Goal: Transaction & Acquisition: Purchase product/service

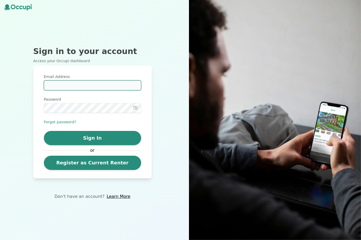
click at [81, 91] on input "Email Address" at bounding box center [92, 86] width 97 height 10
type input "**********"
click at [88, 145] on button "Sign In" at bounding box center [92, 138] width 97 height 14
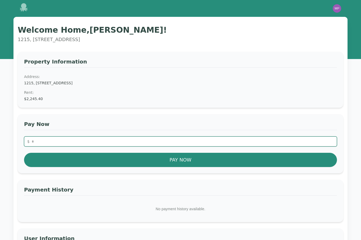
click at [66, 143] on input "number" at bounding box center [180, 142] width 313 height 10
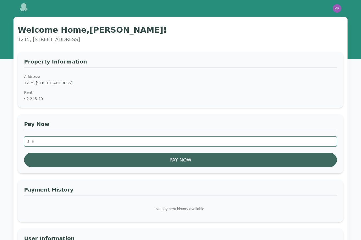
type input "*******"
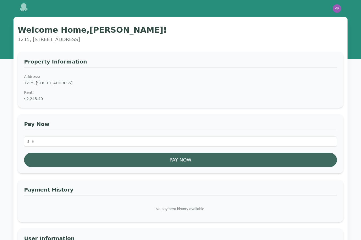
click at [187, 163] on button "Pay Now" at bounding box center [180, 160] width 313 height 14
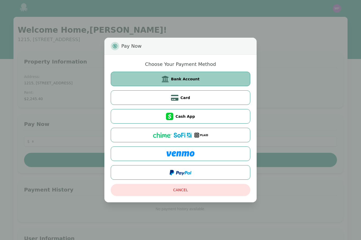
click at [187, 82] on button "Bank Account" at bounding box center [180, 79] width 139 height 15
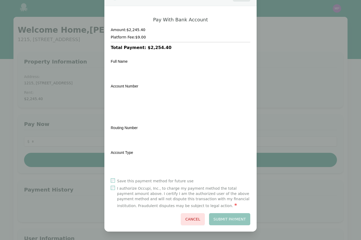
scroll to position [22, 0]
click at [239, 221] on button "Submit Payment" at bounding box center [229, 220] width 41 height 12
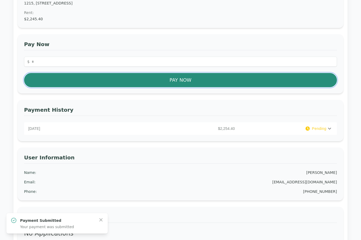
scroll to position [82, 0]
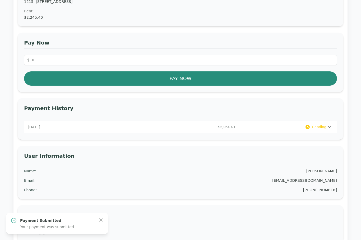
click at [320, 126] on span "Pending" at bounding box center [318, 127] width 15 height 5
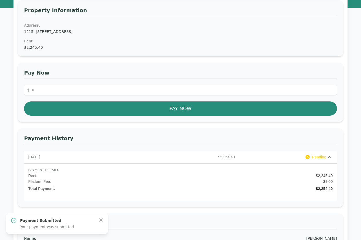
scroll to position [54, 0]
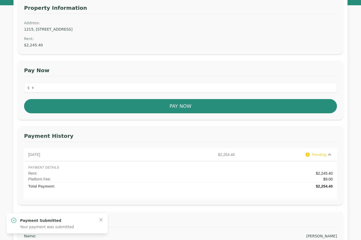
click at [326, 154] on span "Pending" at bounding box center [318, 155] width 15 height 5
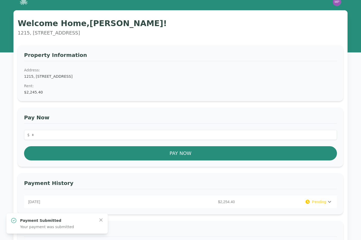
scroll to position [0, 0]
